Goal: Task Accomplishment & Management: Use online tool/utility

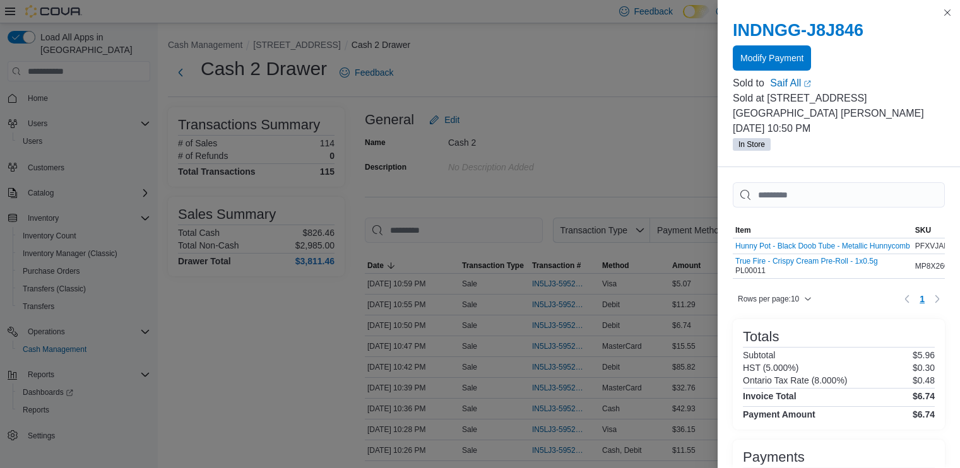
scroll to position [10, 0]
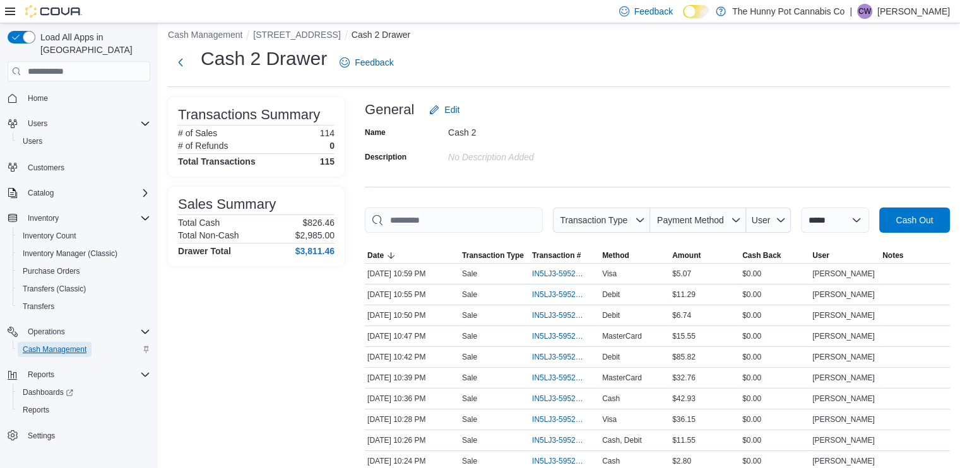
click at [44, 344] on span "Cash Management" at bounding box center [55, 349] width 64 height 15
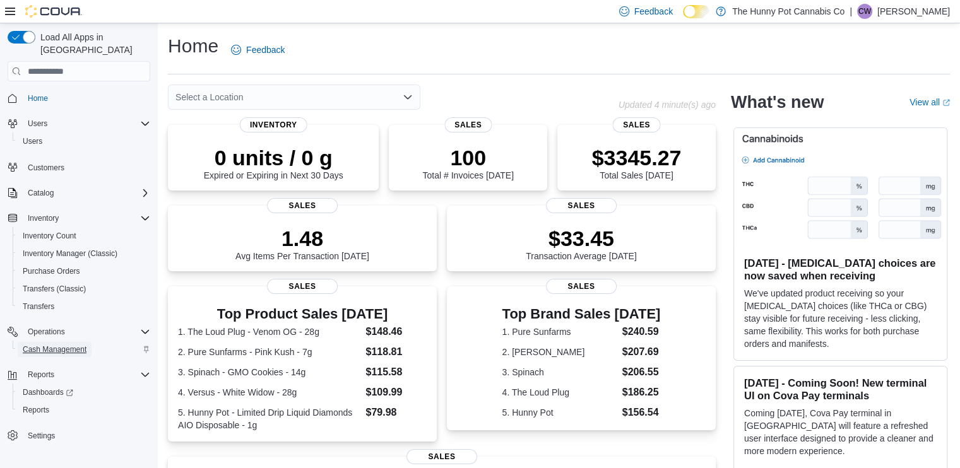
click at [74, 345] on span "Cash Management" at bounding box center [55, 350] width 64 height 10
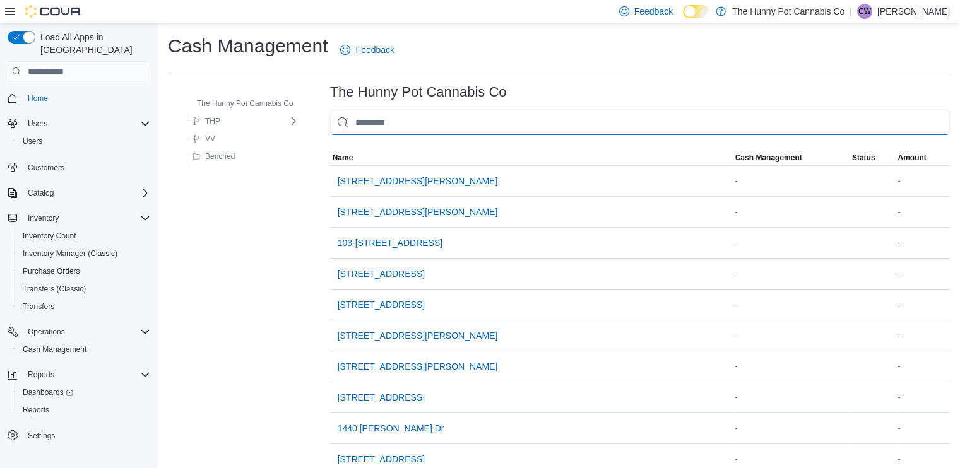
click at [601, 127] on input "This is a search bar. As you type, the results lower in the page will automatic…" at bounding box center [640, 122] width 620 height 25
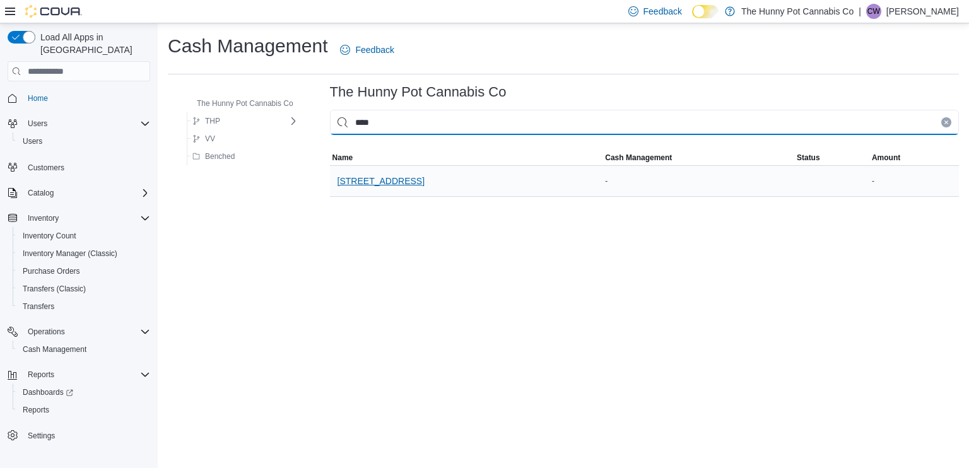
type input "****"
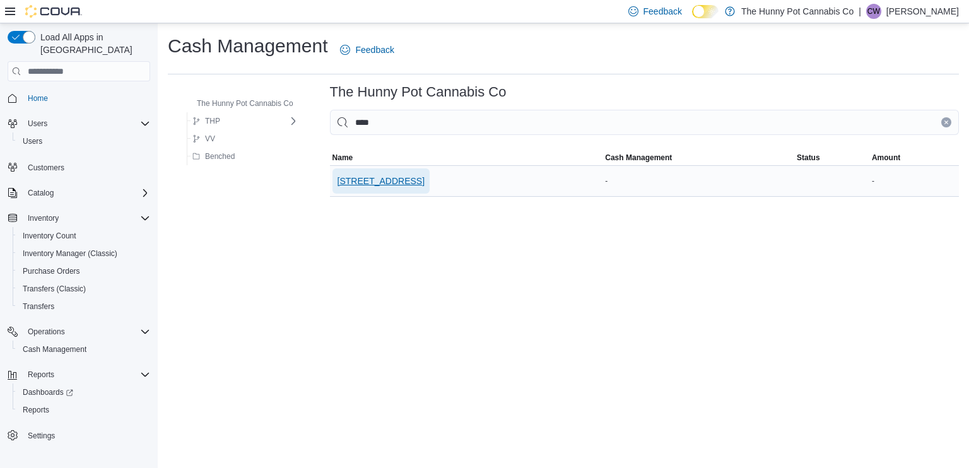
click at [406, 182] on span "[STREET_ADDRESS]" at bounding box center [381, 181] width 87 height 13
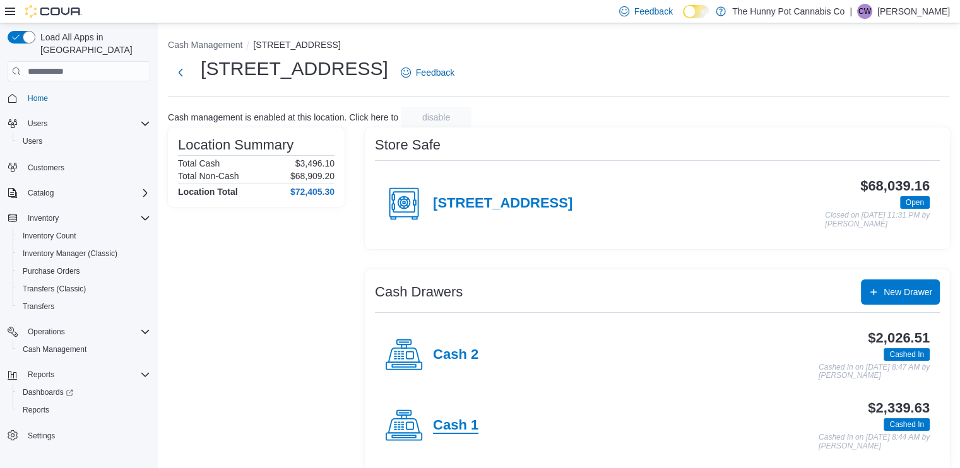
click at [461, 418] on h4 "Cash 1" at bounding box center [455, 426] width 45 height 16
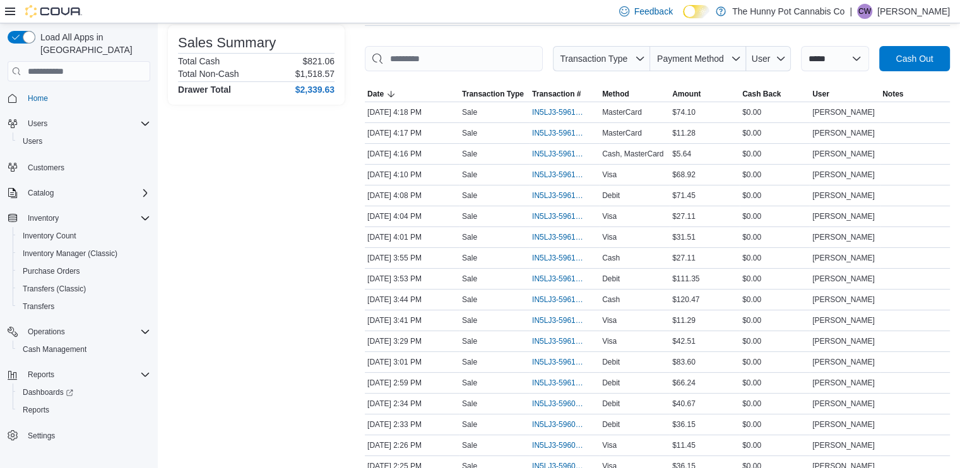
scroll to position [174, 0]
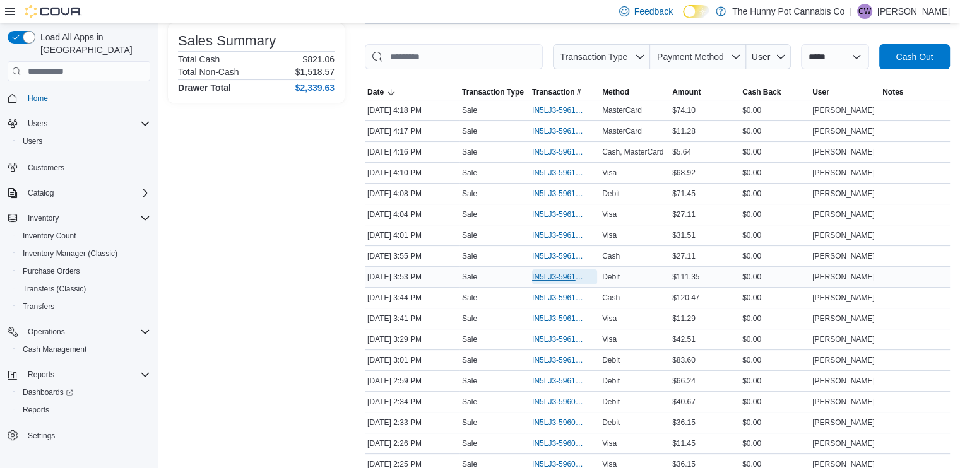
click at [553, 276] on span "IN5LJ3-5961677" at bounding box center [558, 277] width 52 height 10
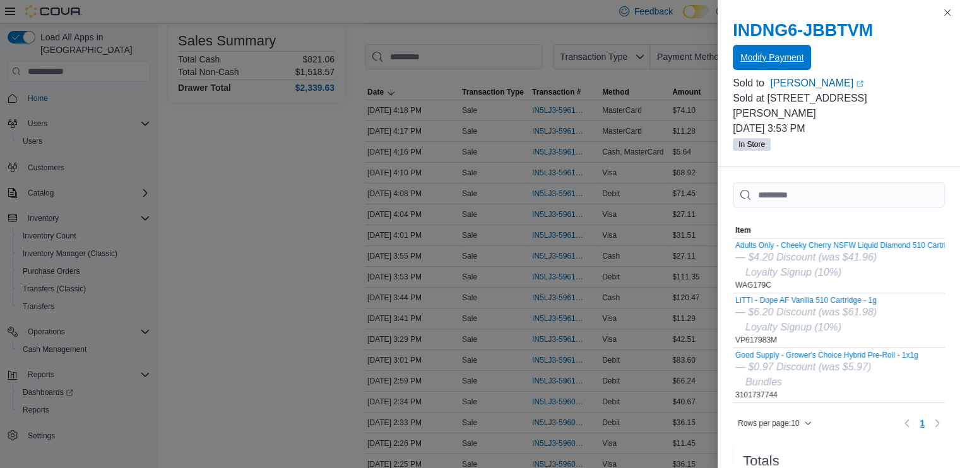
click at [776, 48] on span "Modify Payment" at bounding box center [771, 57] width 63 height 25
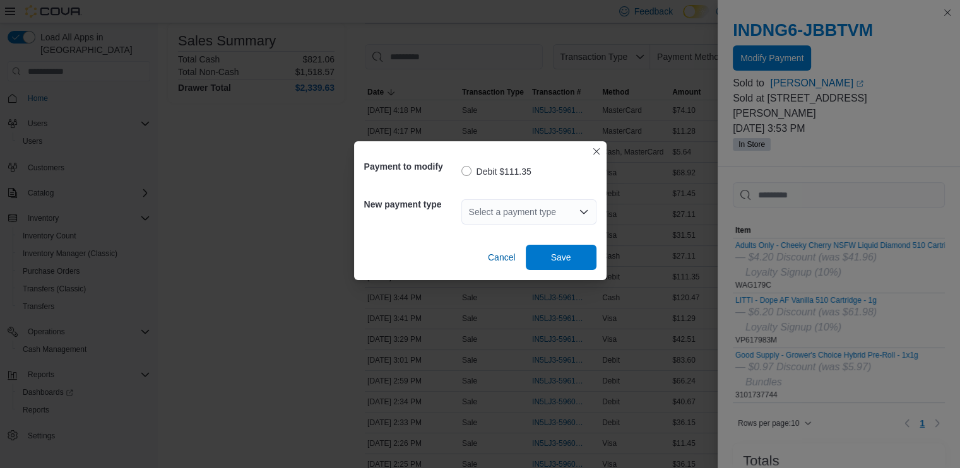
click at [525, 215] on div "Select a payment type" at bounding box center [528, 211] width 135 height 25
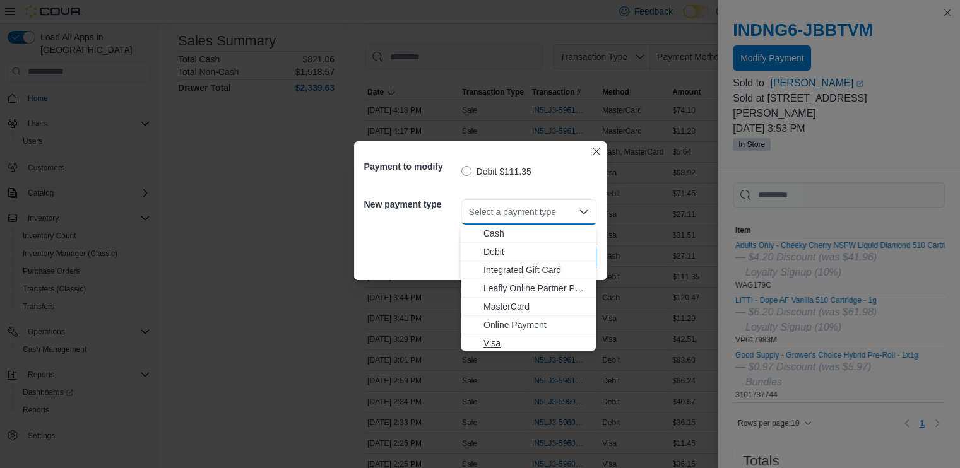
click at [499, 348] on span "Visa" at bounding box center [535, 343] width 105 height 13
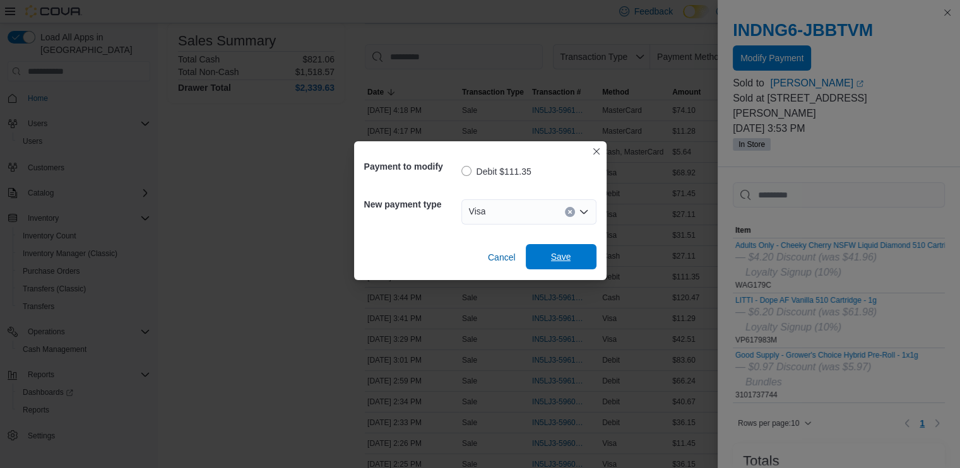
click at [571, 261] on span "Save" at bounding box center [561, 256] width 56 height 25
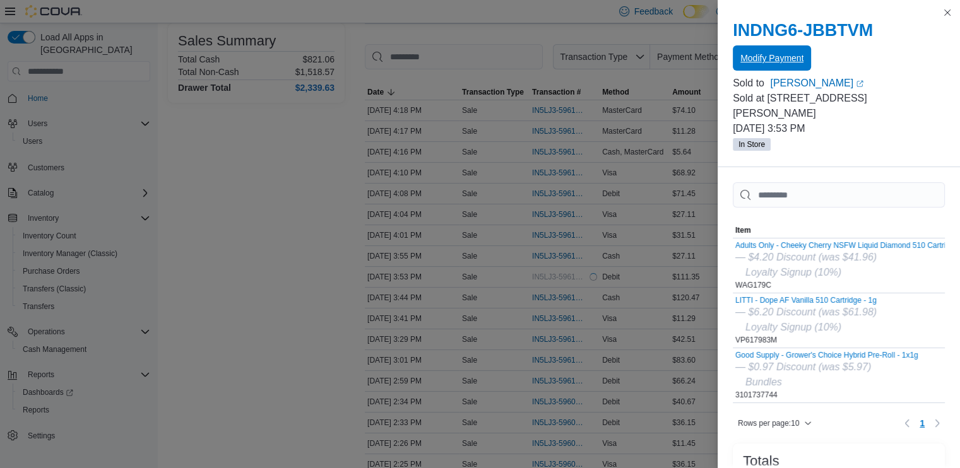
scroll to position [0, 0]
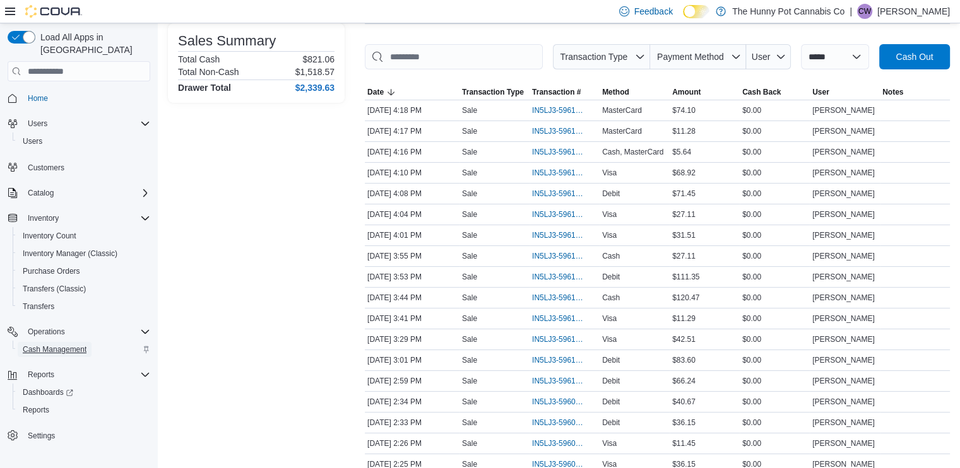
click at [68, 345] on span "Cash Management" at bounding box center [55, 350] width 64 height 10
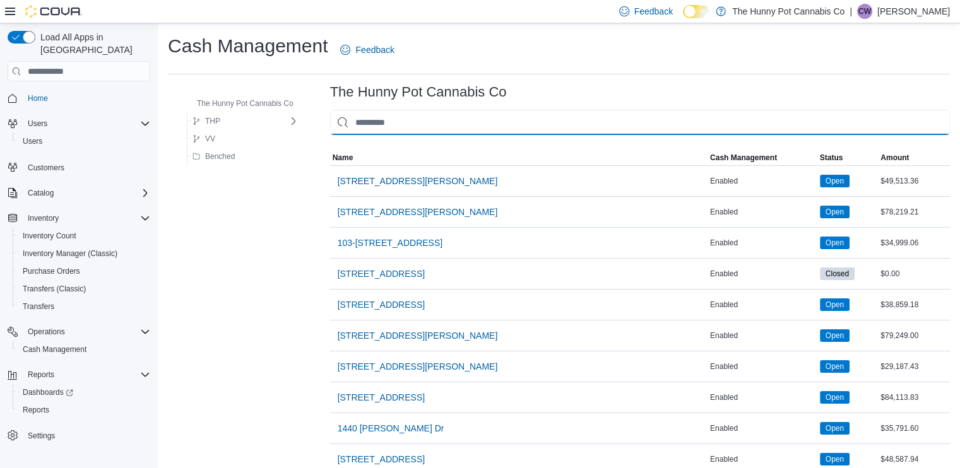
click at [494, 116] on input "This is a search bar. As you type, the results lower in the page will automatic…" at bounding box center [640, 122] width 620 height 25
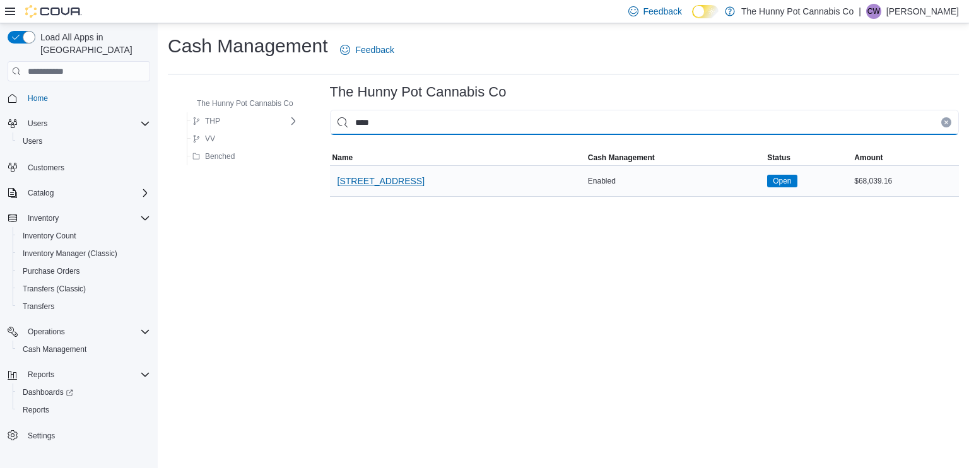
type input "****"
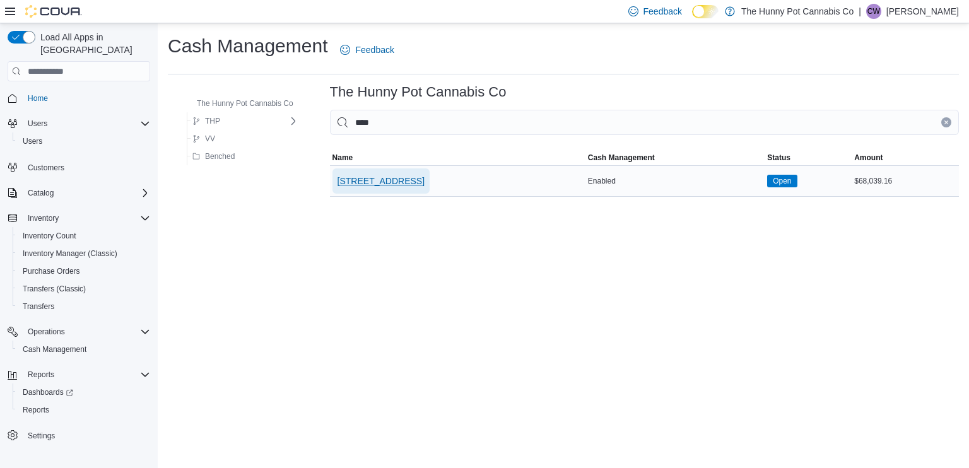
click at [390, 179] on span "[STREET_ADDRESS]" at bounding box center [381, 181] width 87 height 13
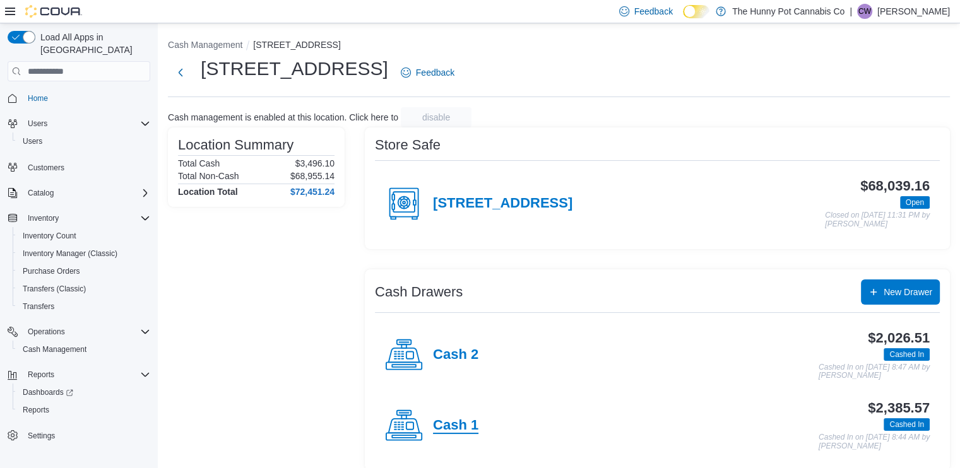
click at [460, 425] on h4 "Cash 1" at bounding box center [455, 426] width 45 height 16
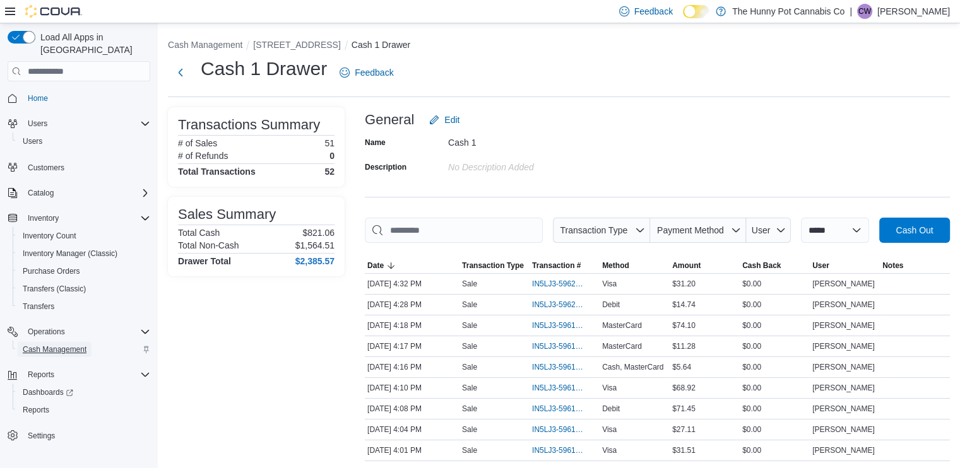
click at [75, 345] on span "Cash Management" at bounding box center [55, 350] width 64 height 10
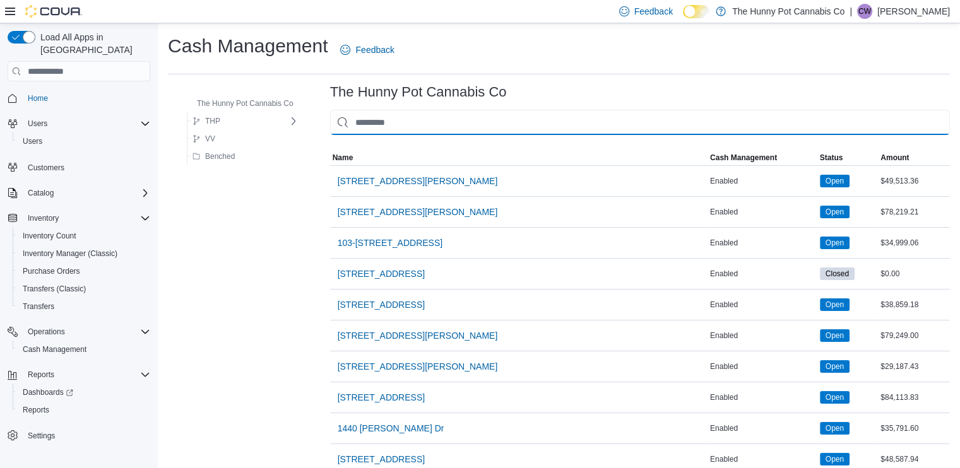
click at [441, 112] on input "This is a search bar. As you type, the results lower in the page will automatic…" at bounding box center [640, 122] width 620 height 25
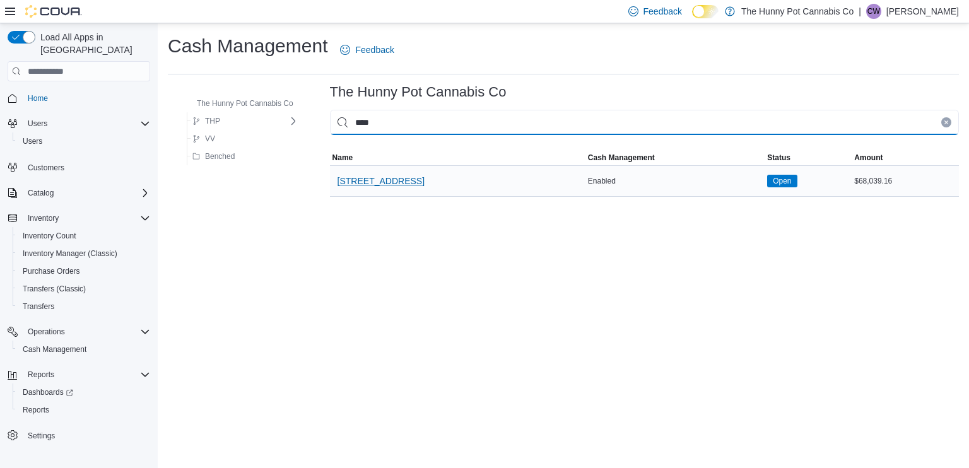
type input "****"
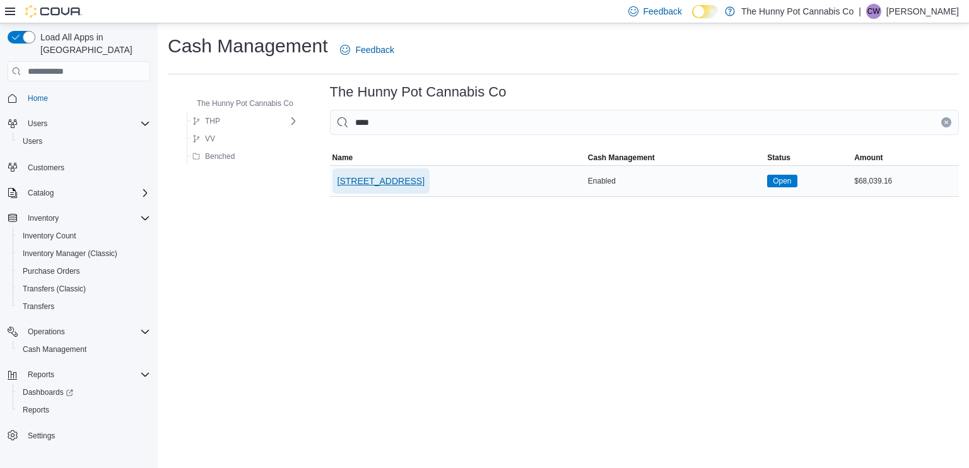
click at [386, 176] on span "[STREET_ADDRESS]" at bounding box center [381, 181] width 87 height 13
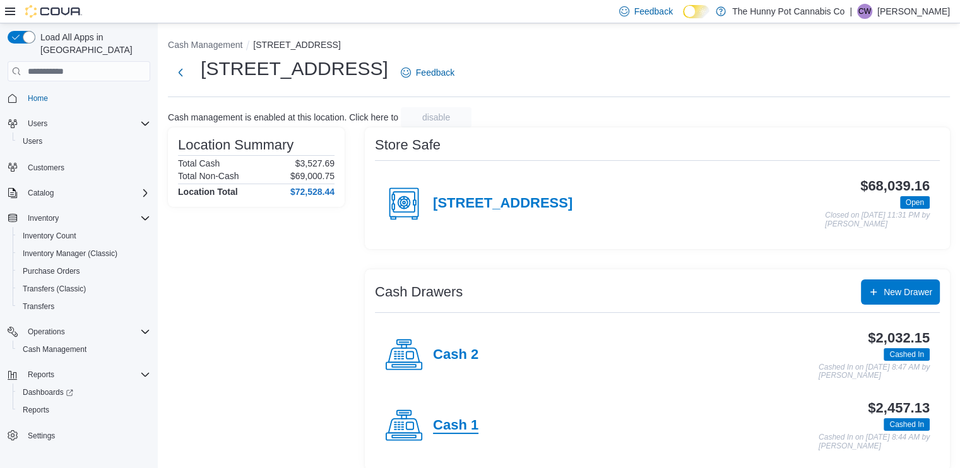
click at [467, 429] on h4 "Cash 1" at bounding box center [455, 426] width 45 height 16
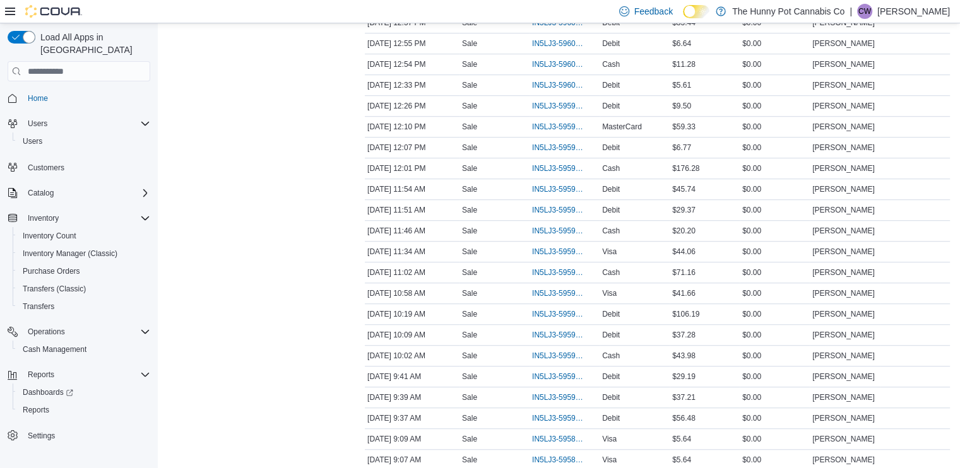
scroll to position [979, 0]
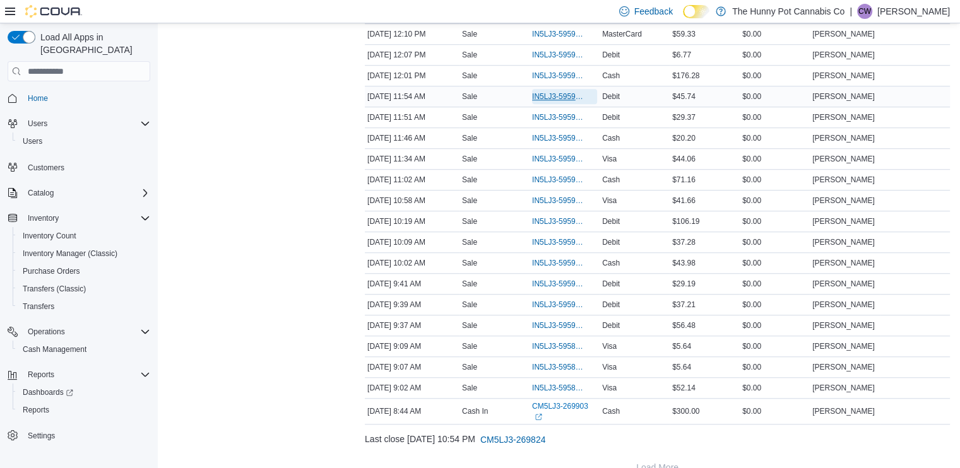
click at [546, 92] on span "IN5LJ3-5959762" at bounding box center [558, 97] width 52 height 10
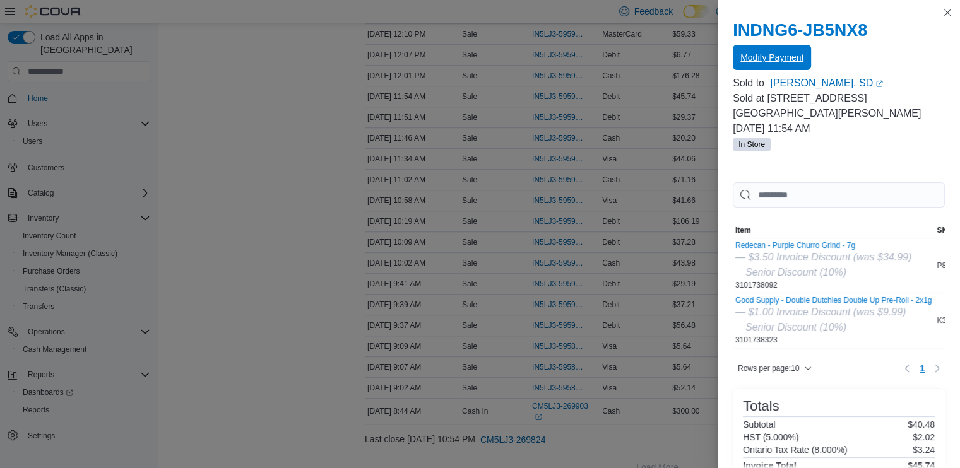
click at [757, 65] on span "Modify Payment" at bounding box center [771, 57] width 63 height 25
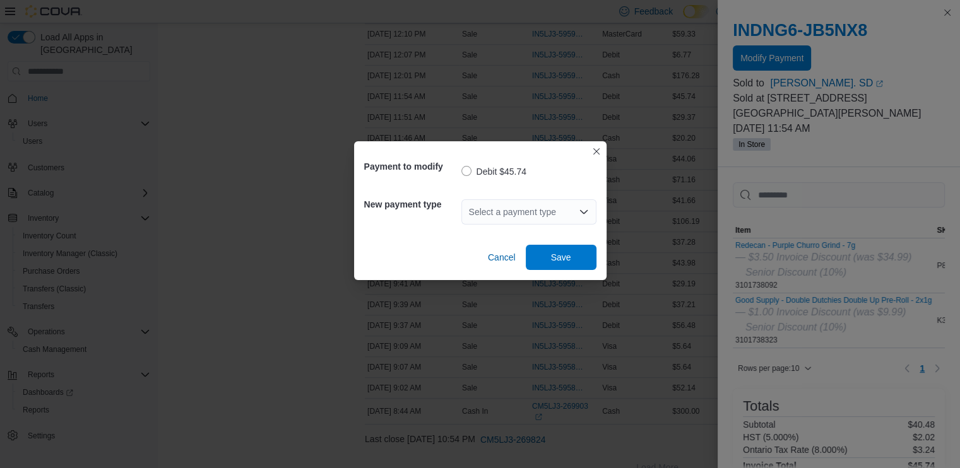
click at [543, 220] on div "Select a payment type" at bounding box center [528, 211] width 135 height 25
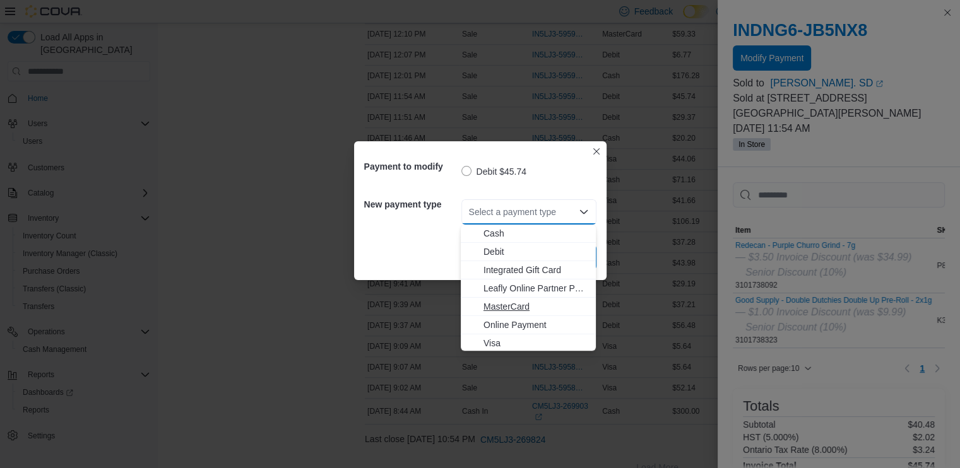
click at [511, 307] on span "MasterCard" at bounding box center [535, 306] width 105 height 13
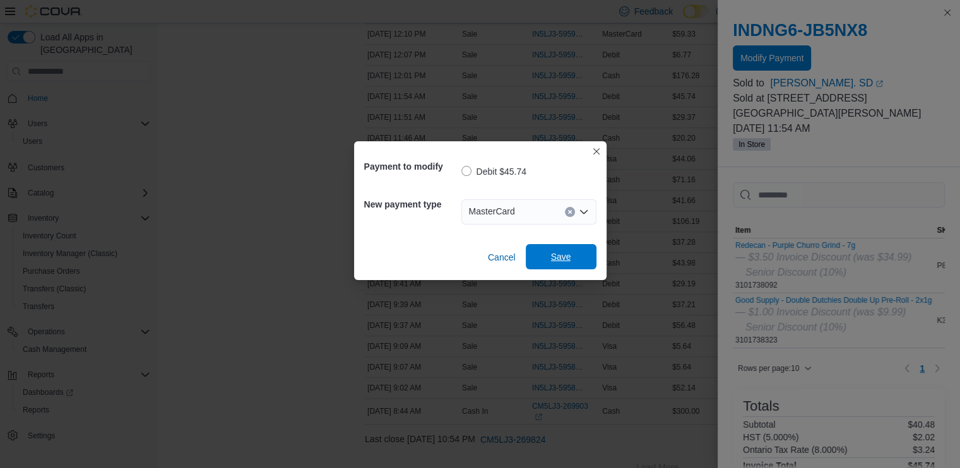
click at [566, 257] on span "Save" at bounding box center [561, 257] width 20 height 13
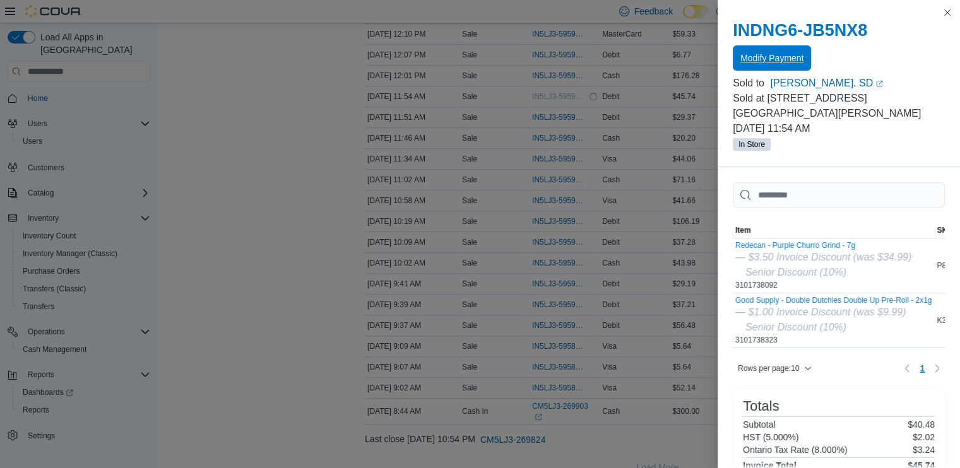
scroll to position [0, 0]
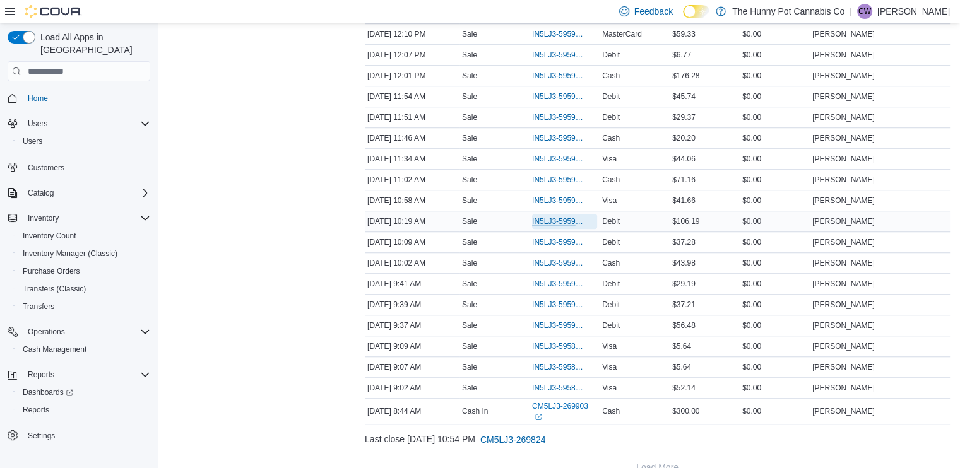
click at [548, 216] on span "IN5LJ3-5959248" at bounding box center [558, 221] width 52 height 10
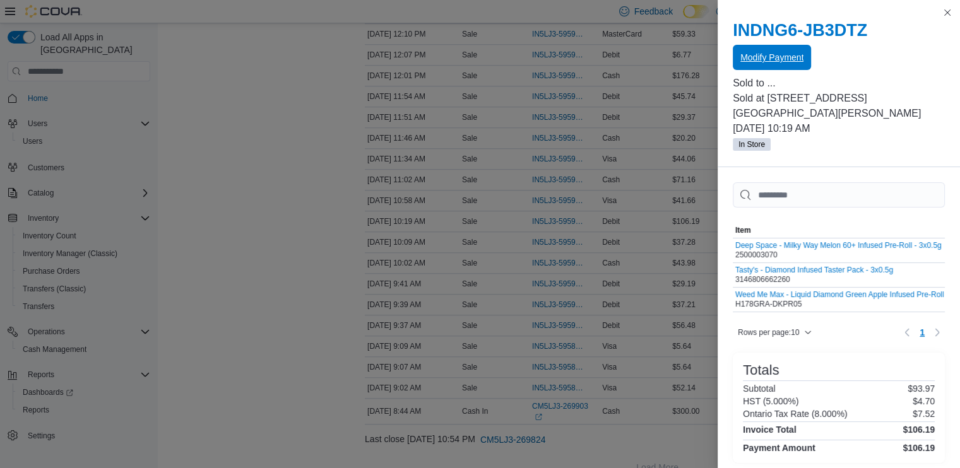
click at [779, 57] on span "Modify Payment" at bounding box center [771, 57] width 63 height 13
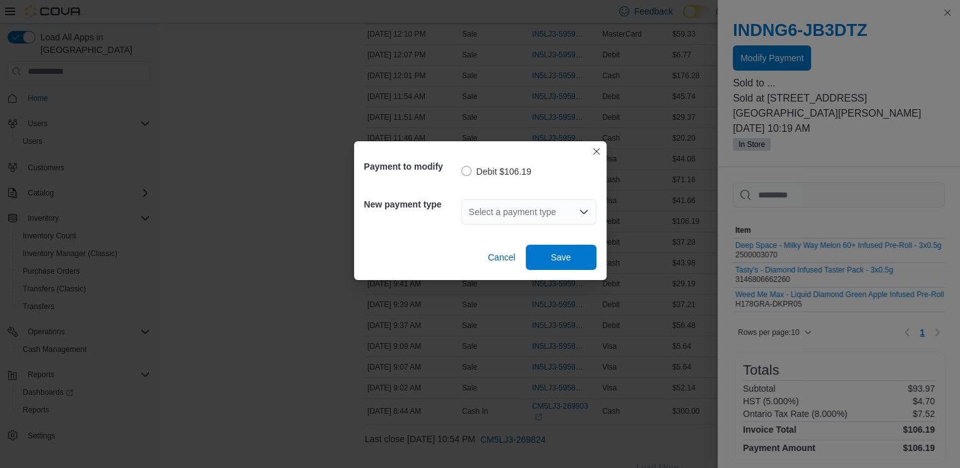
click at [554, 207] on div "Select a payment type" at bounding box center [528, 211] width 135 height 25
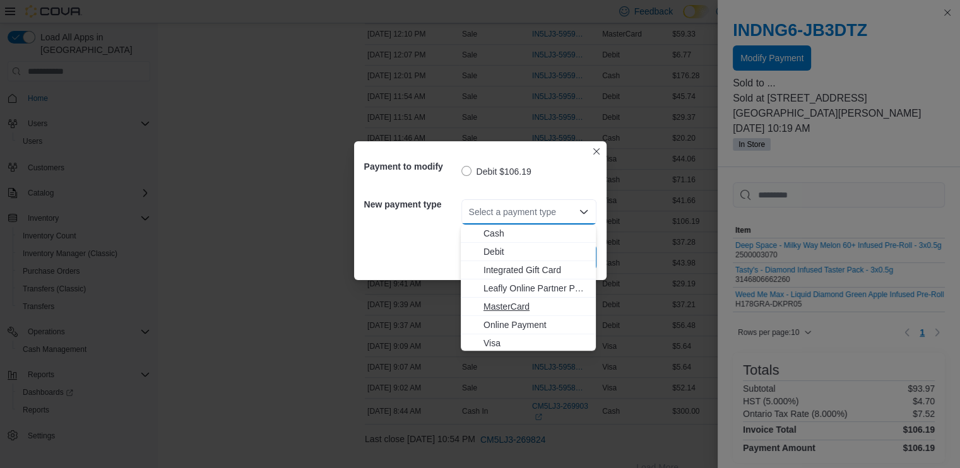
click at [515, 309] on span "MasterCard" at bounding box center [535, 306] width 105 height 13
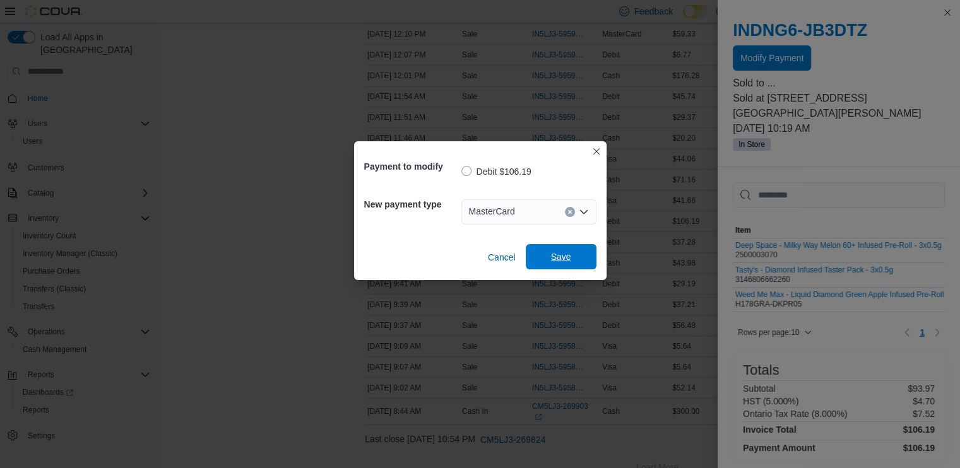
click at [566, 266] on span "Save" at bounding box center [561, 256] width 56 height 25
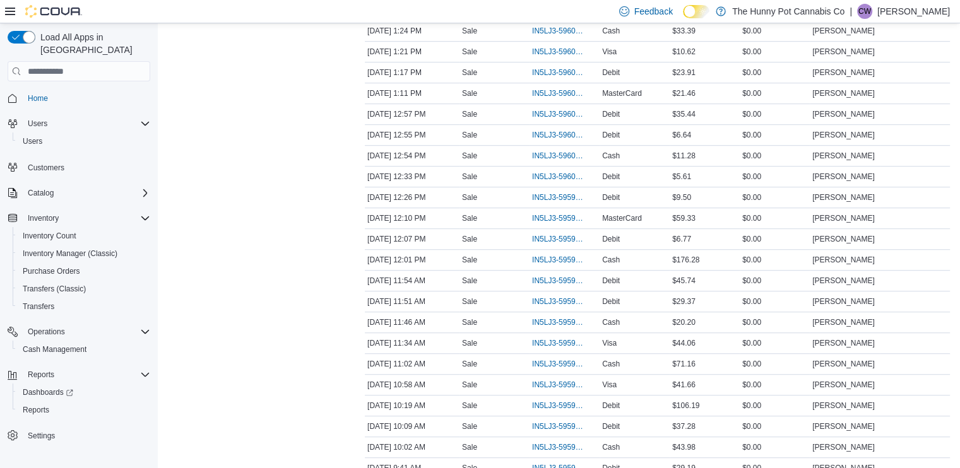
scroll to position [795, 0]
click at [545, 381] on span "IN5LJ3-5959436" at bounding box center [558, 384] width 52 height 10
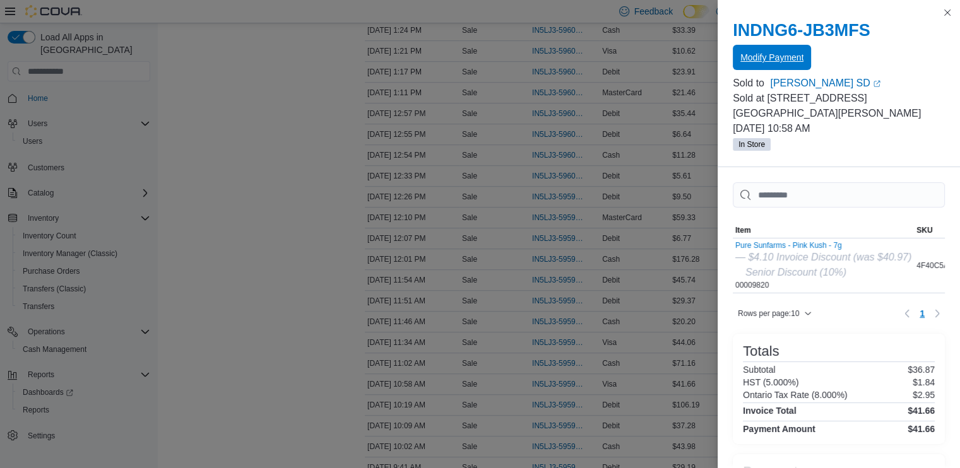
click at [755, 69] on span "Modify Payment" at bounding box center [771, 57] width 63 height 25
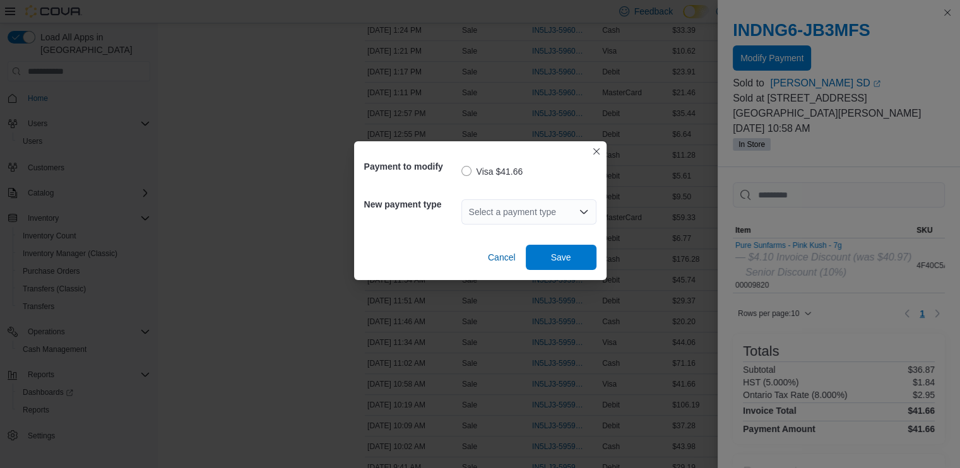
click at [538, 206] on div "Select a payment type" at bounding box center [528, 211] width 135 height 25
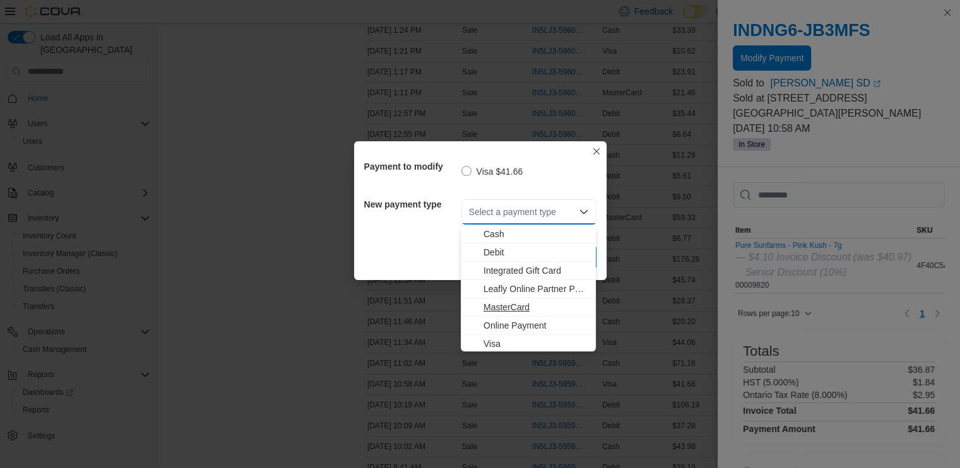
click at [519, 302] on span "MasterCard" at bounding box center [535, 307] width 105 height 13
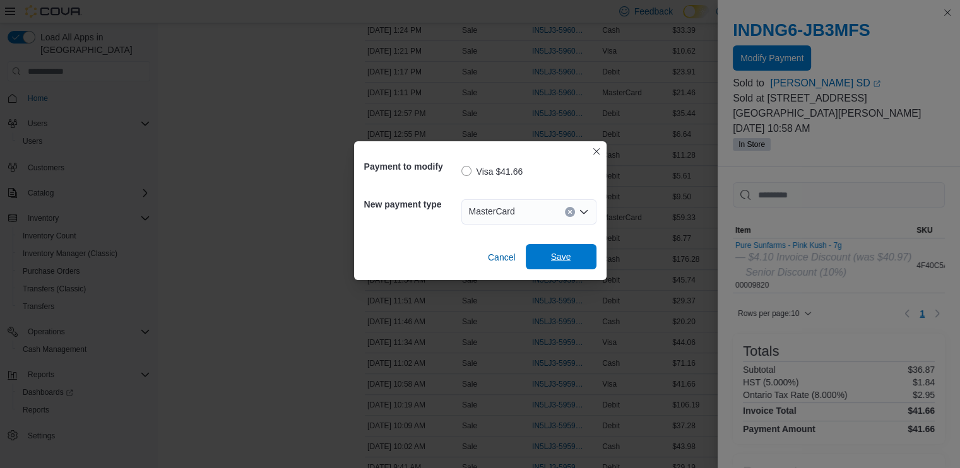
click at [565, 261] on span "Save" at bounding box center [561, 257] width 20 height 13
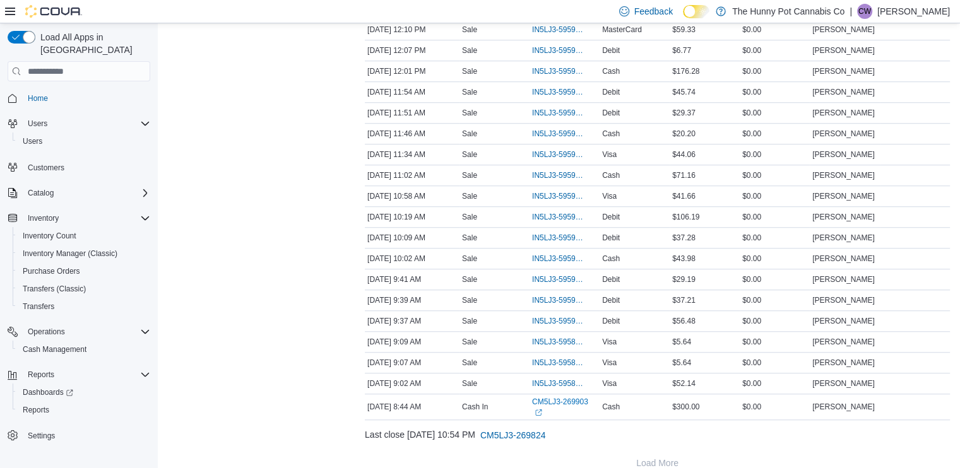
scroll to position [983, 0]
click at [547, 359] on span "IN5LJ3-5958912" at bounding box center [558, 364] width 52 height 10
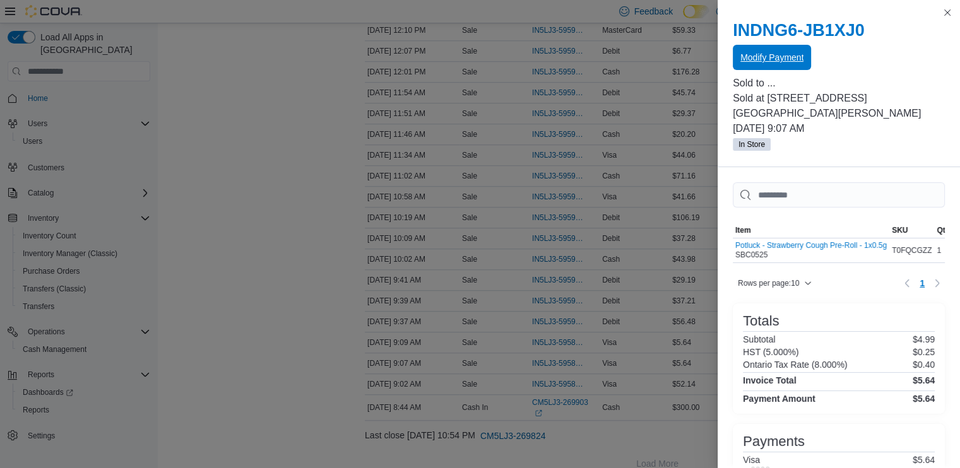
click at [771, 61] on span "Modify Payment" at bounding box center [771, 57] width 63 height 13
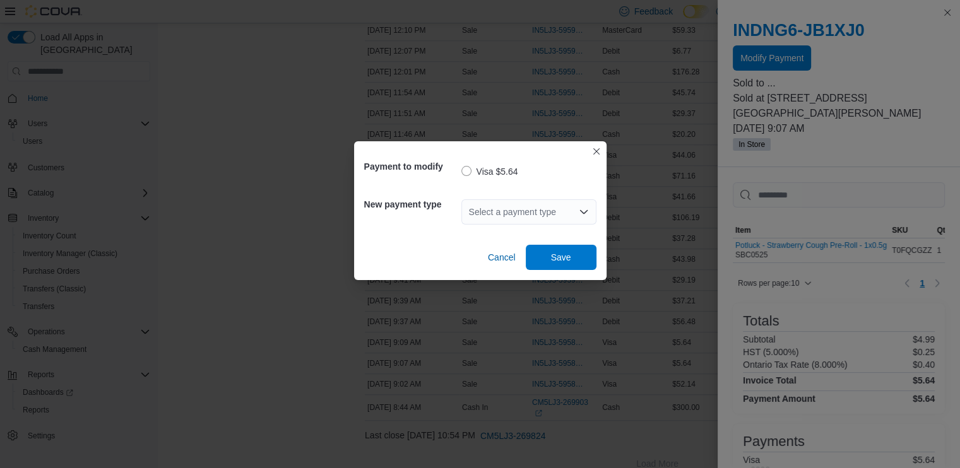
click at [499, 215] on div "Select a payment type" at bounding box center [528, 211] width 135 height 25
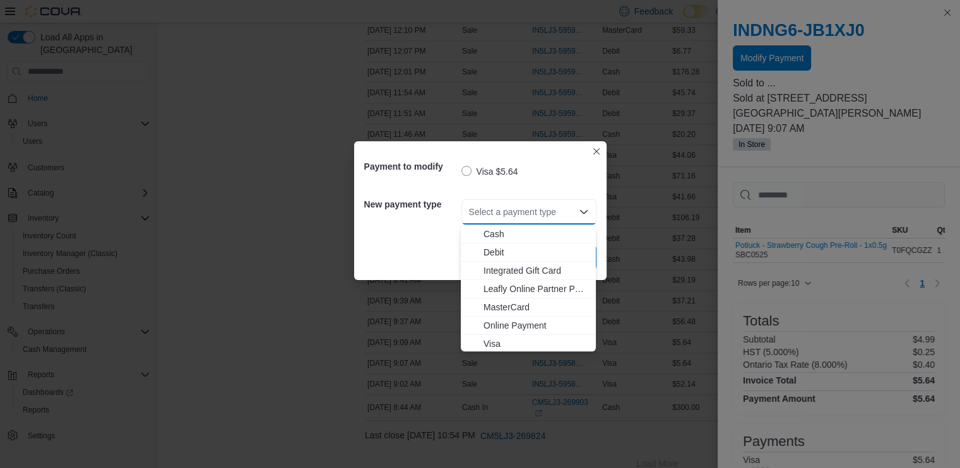
drag, startPoint x: 499, startPoint y: 215, endPoint x: 538, endPoint y: 211, distance: 39.3
click at [538, 211] on div "Select a payment type" at bounding box center [528, 211] width 135 height 25
click at [538, 211] on div "Select a payment type Combo box. Selected. Combo box input. Select a payment ty…" at bounding box center [528, 211] width 135 height 25
click at [401, 242] on div "Cancel Save" at bounding box center [480, 252] width 232 height 35
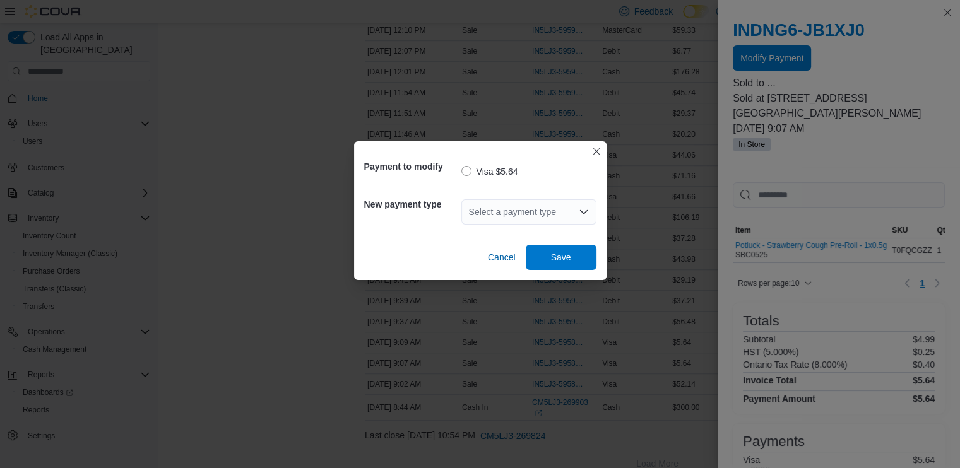
click at [505, 207] on div "Select a payment type" at bounding box center [528, 211] width 135 height 25
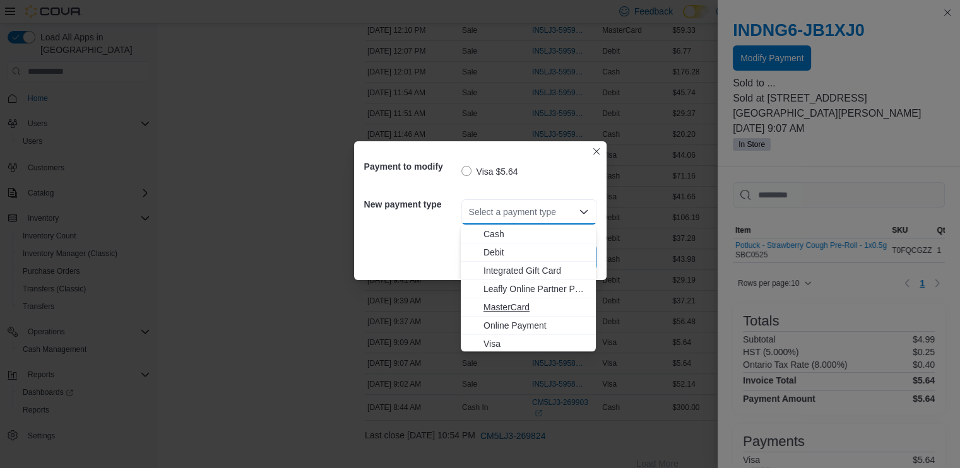
click at [496, 304] on span "MasterCard" at bounding box center [535, 307] width 105 height 13
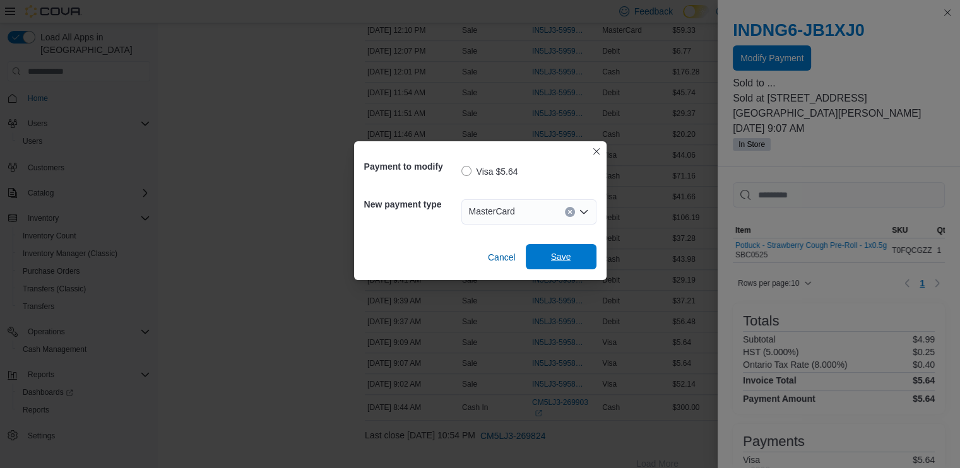
click at [560, 264] on span "Save" at bounding box center [561, 256] width 56 height 25
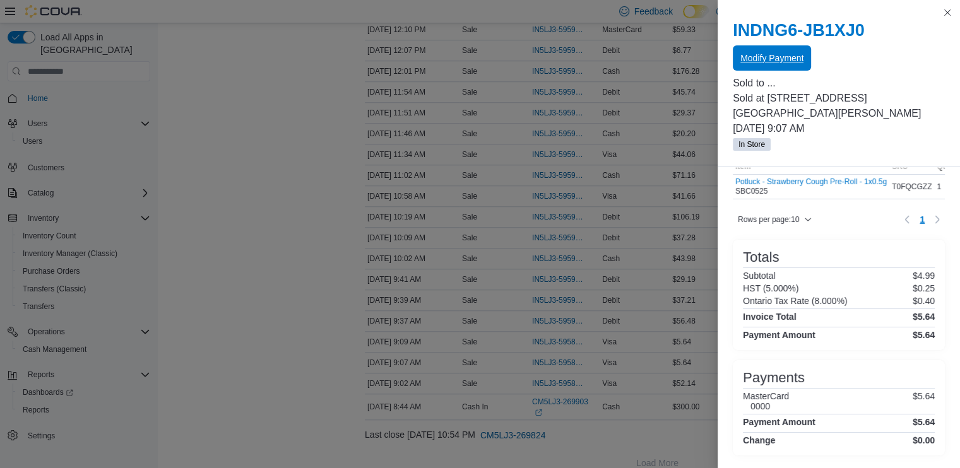
scroll to position [0, 0]
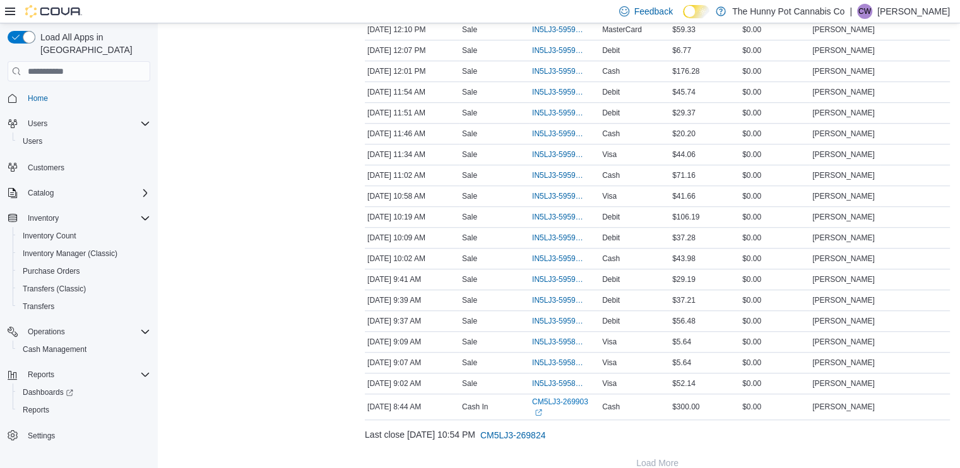
click at [21, 90] on span "Home" at bounding box center [79, 98] width 143 height 16
